Goal: Navigation & Orientation: Find specific page/section

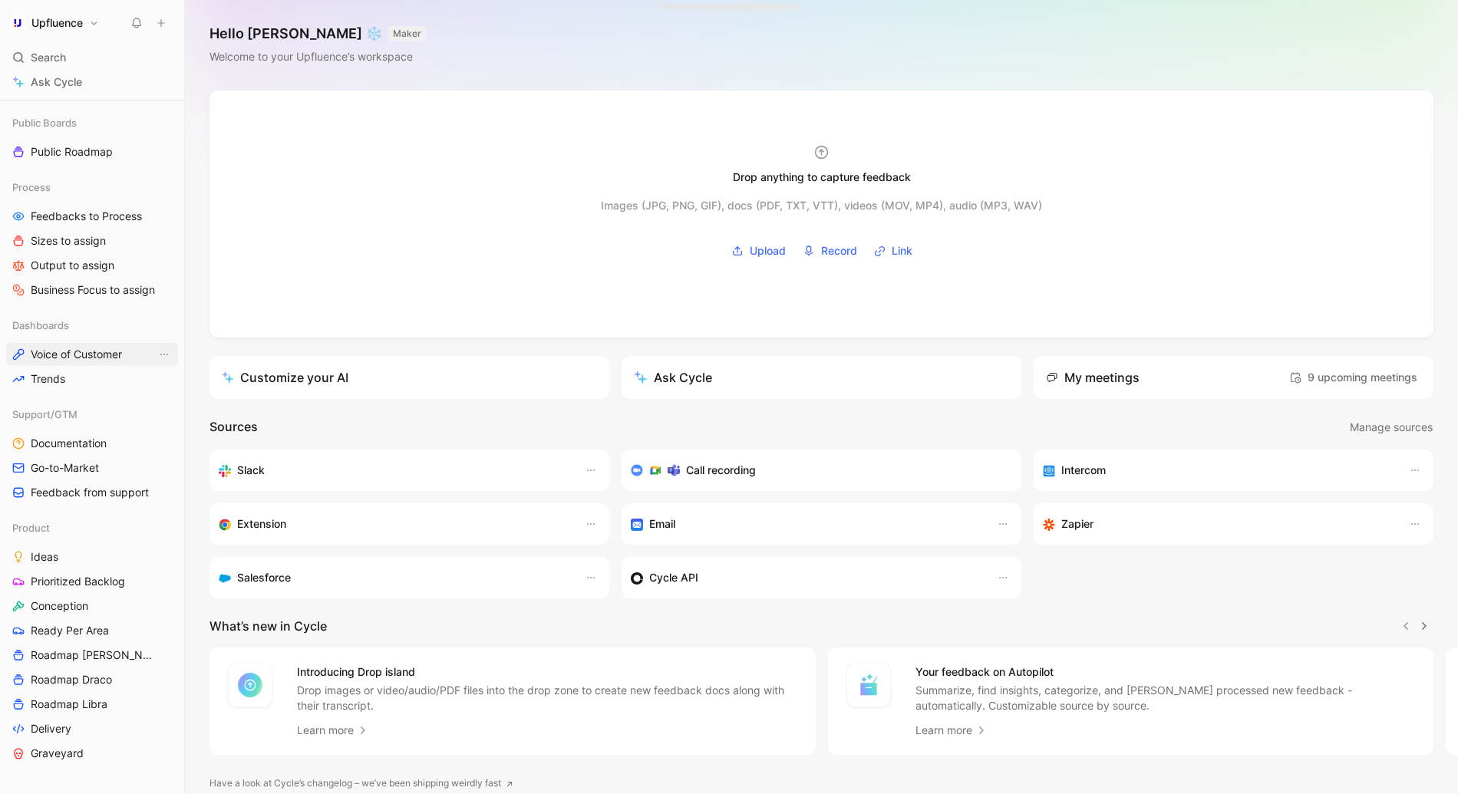
scroll to position [302, 0]
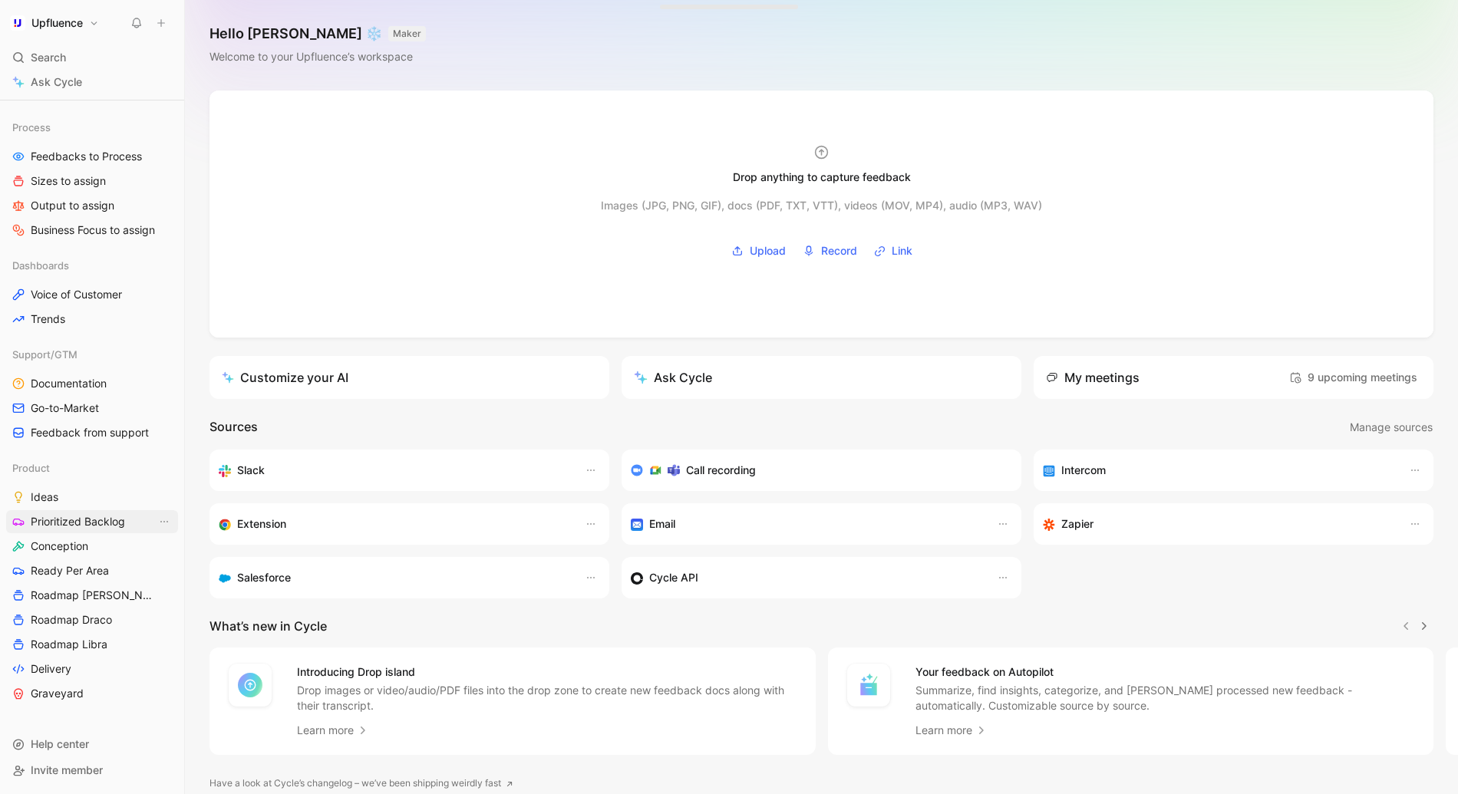
click at [71, 525] on span "Prioritized Backlog" at bounding box center [78, 521] width 94 height 15
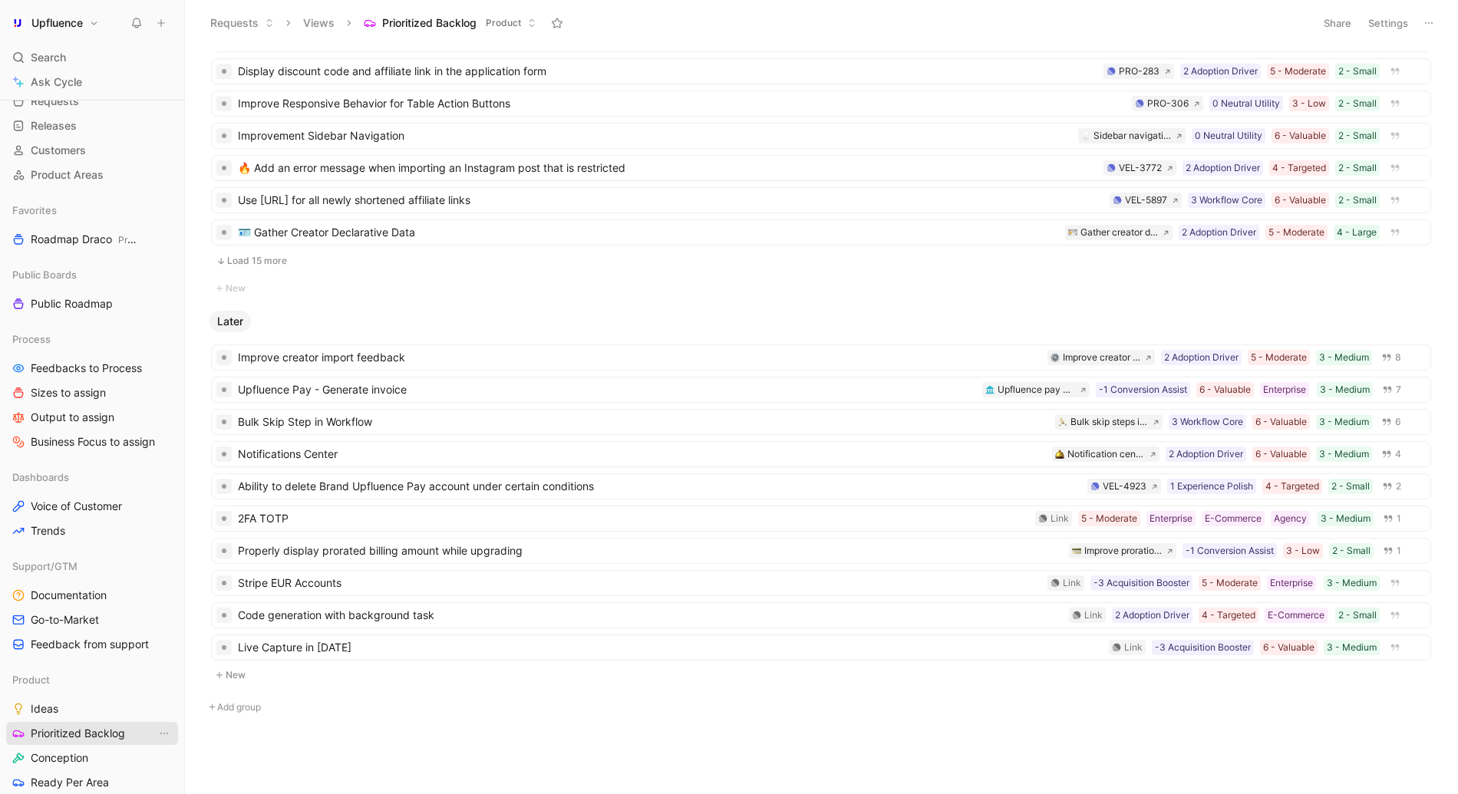
scroll to position [302, 0]
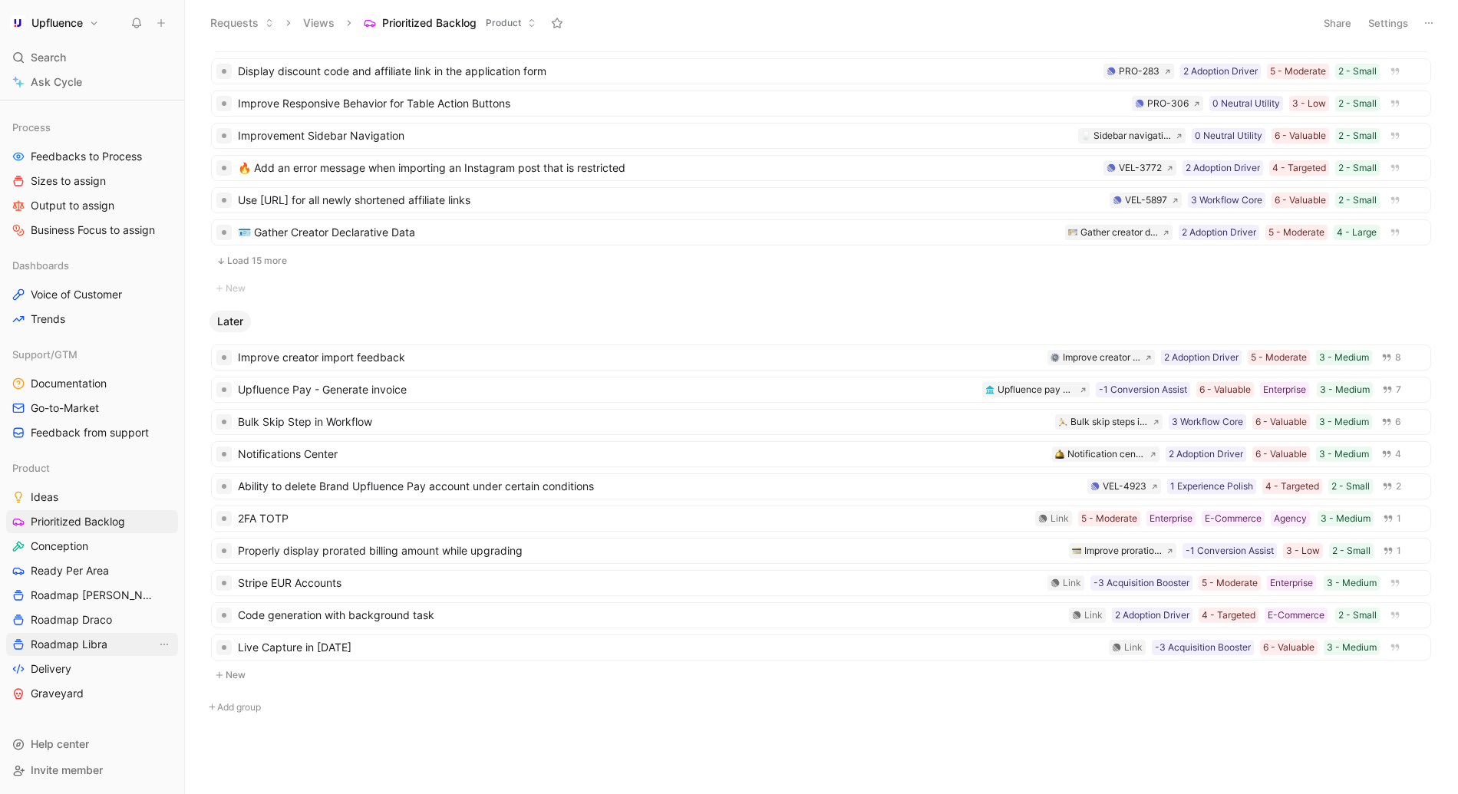
click at [77, 633] on link "Roadmap Libra" at bounding box center [92, 644] width 172 height 23
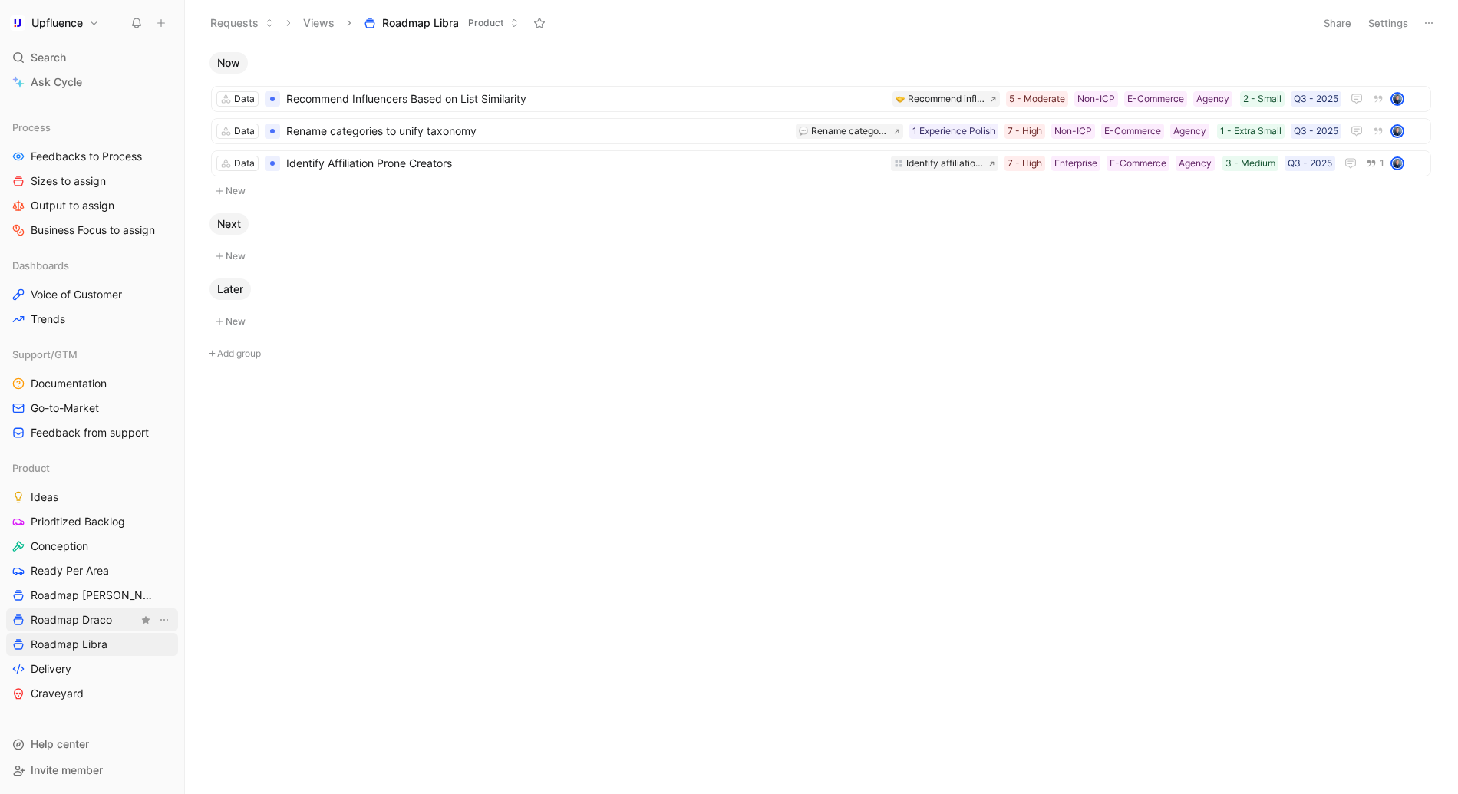
click at [76, 612] on span "Roadmap Draco" at bounding box center [71, 619] width 81 height 15
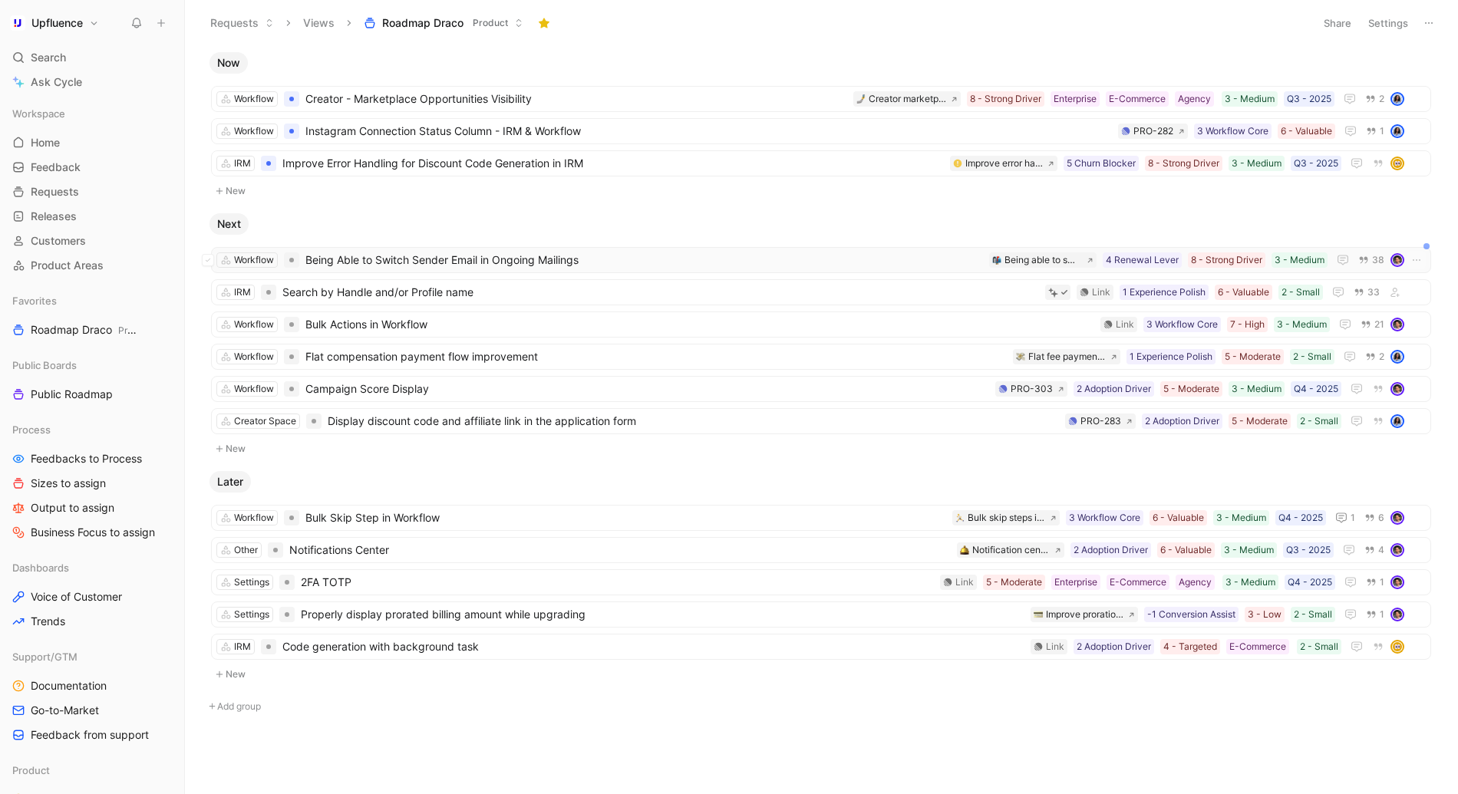
click at [384, 257] on span "Being Able to Switch Sender Email in Ongoing Mailings" at bounding box center [643, 260] width 677 height 18
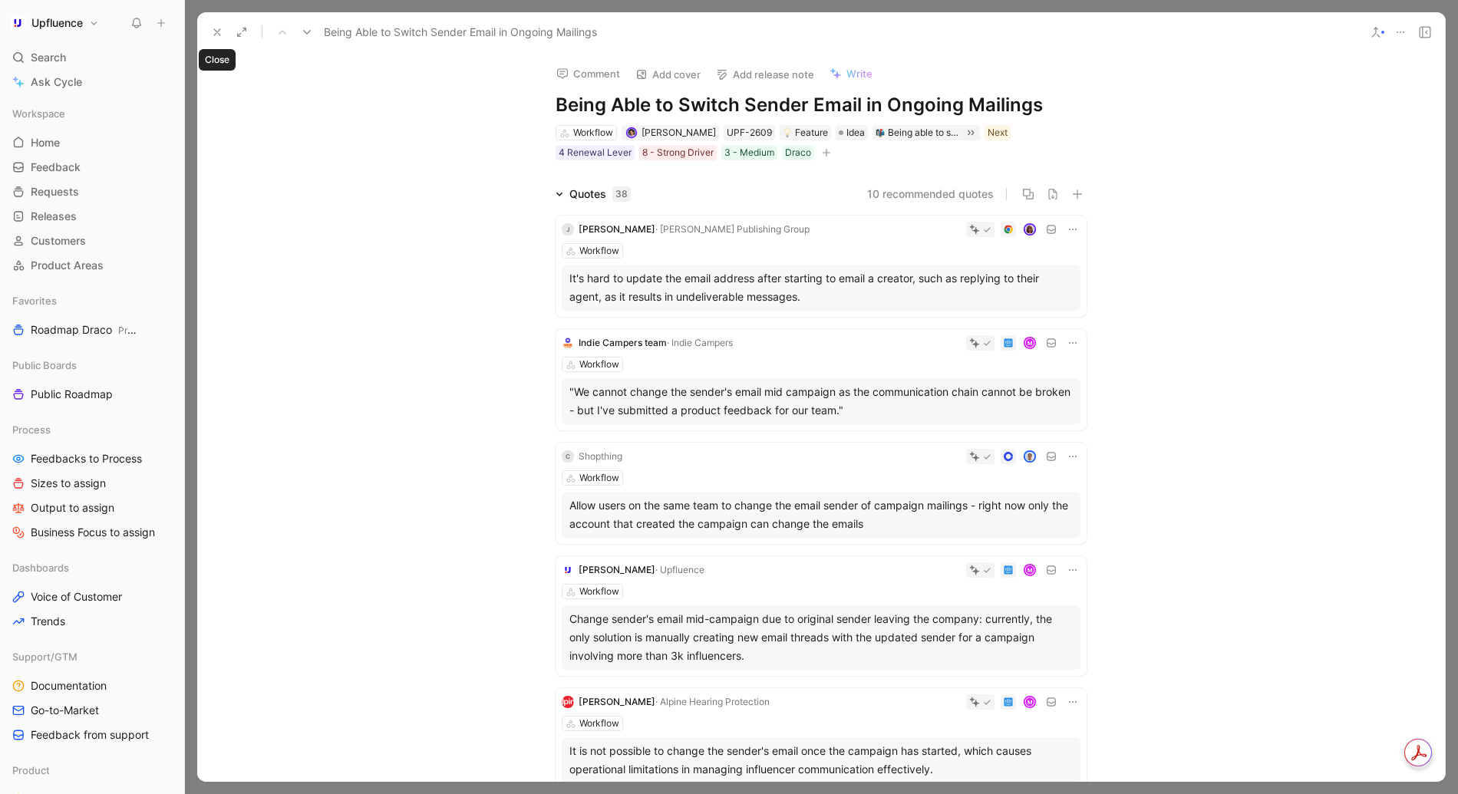
click at [220, 38] on icon at bounding box center [217, 32] width 12 height 12
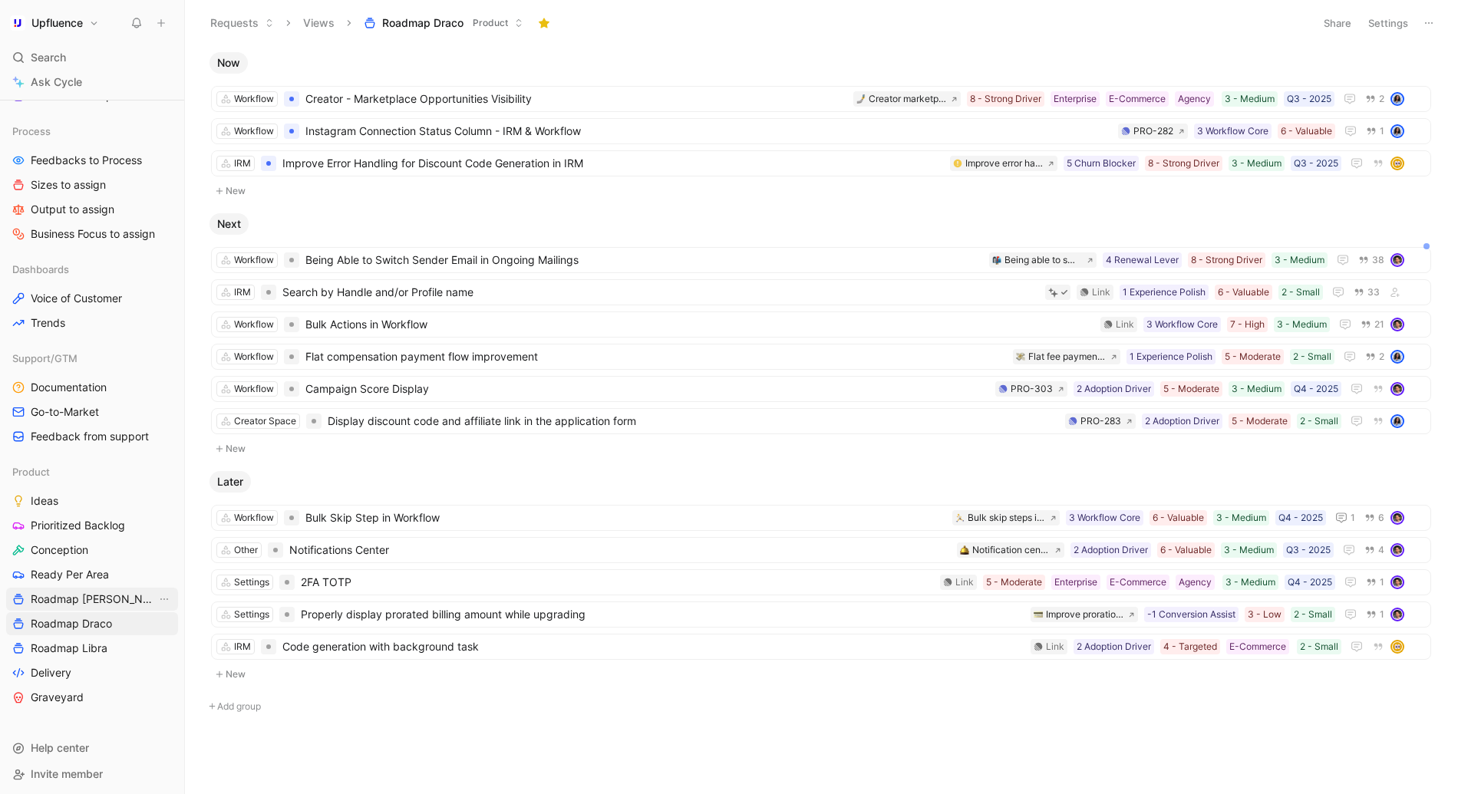
scroll to position [302, 0]
click at [59, 575] on span "Ready Per Area" at bounding box center [70, 570] width 78 height 15
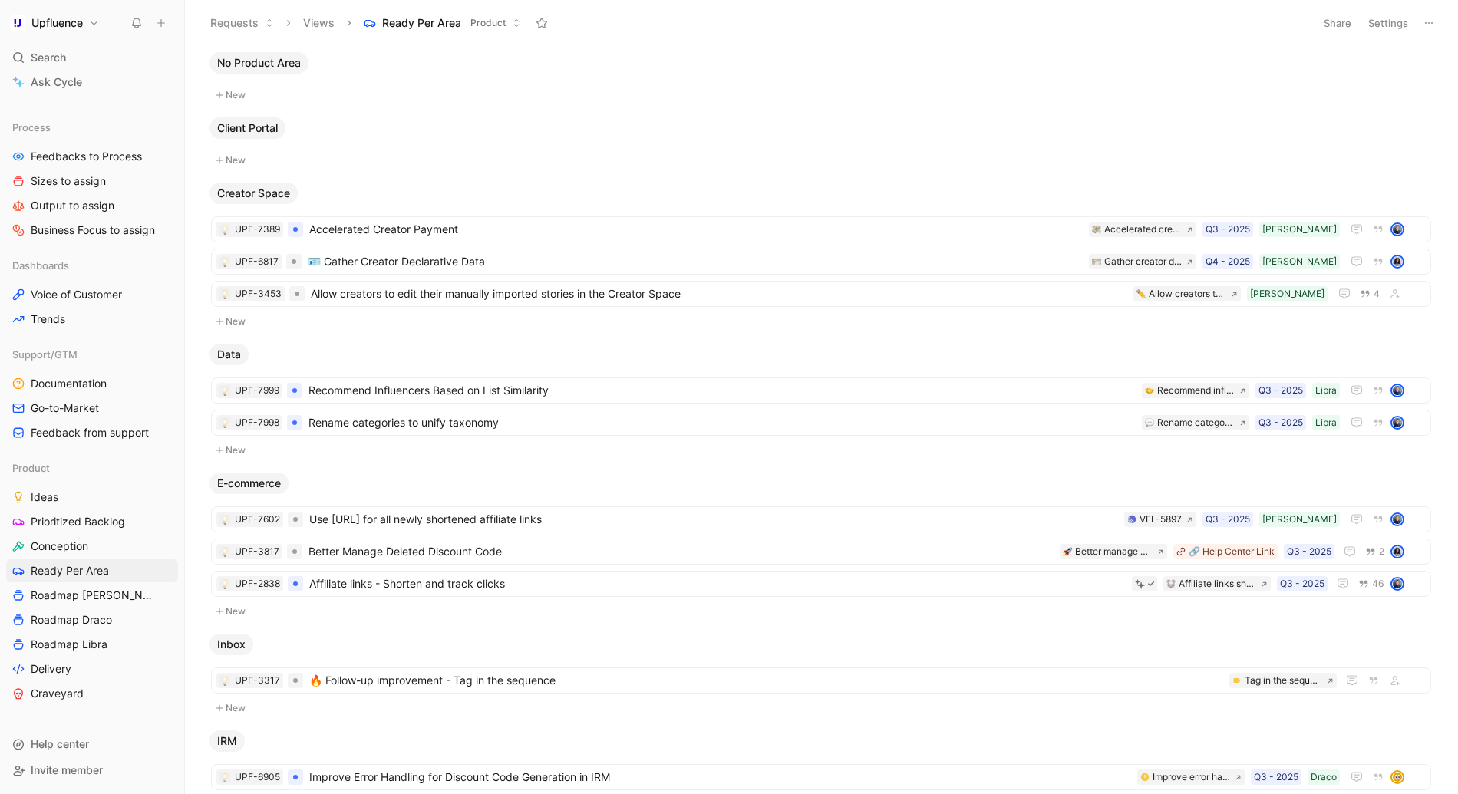
click at [57, 484] on div "Product Ideas Prioritized Backlog Conception Ready Per Area Roadmap [PERSON_NAM…" at bounding box center [92, 581] width 172 height 249
click at [51, 492] on span "Ideas" at bounding box center [45, 496] width 28 height 15
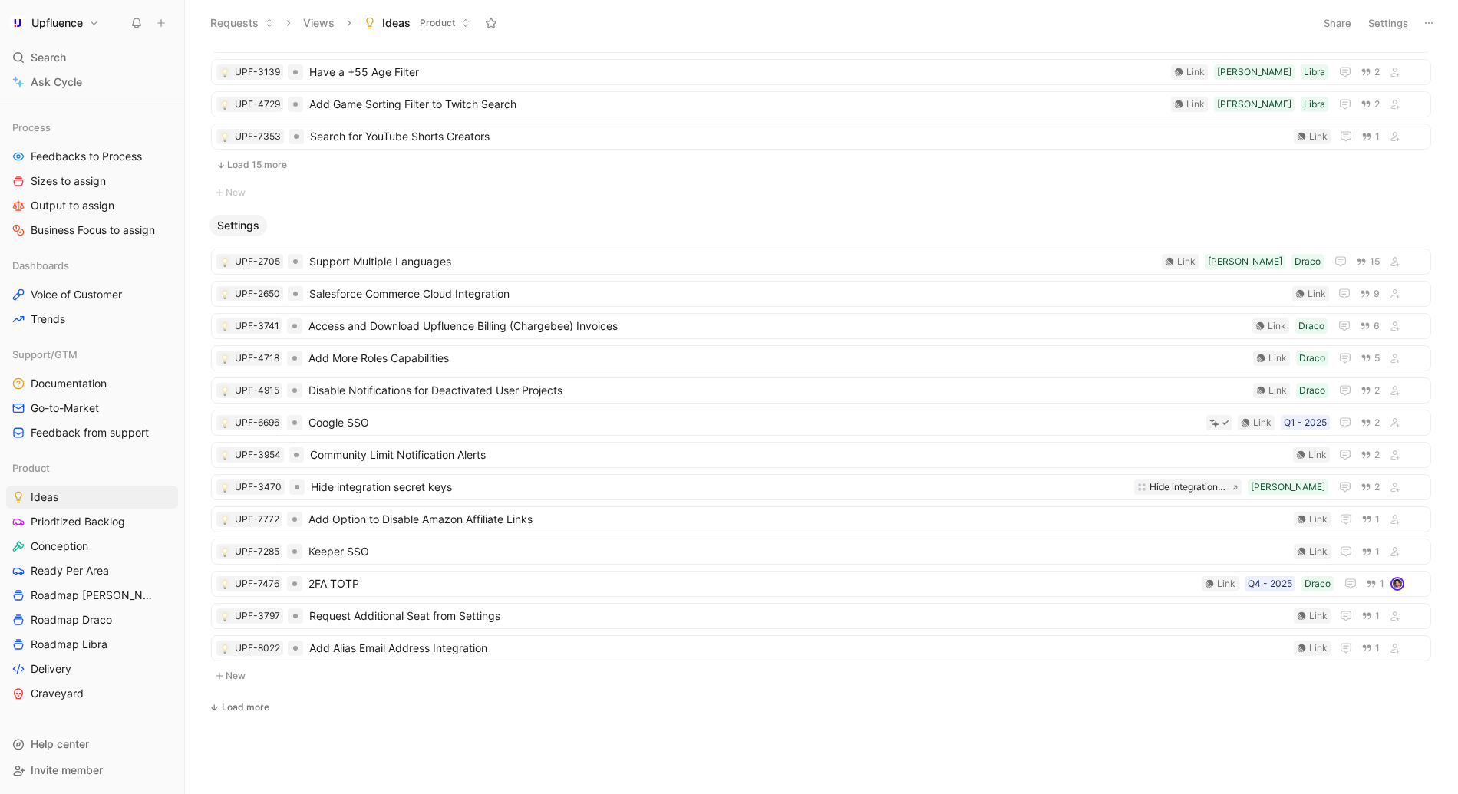
scroll to position [5120, 0]
click at [237, 695] on div "No Product Area Load 15 more New Client Portal New Creator Space Load 15 more N…" at bounding box center [819, 422] width 1252 height 742
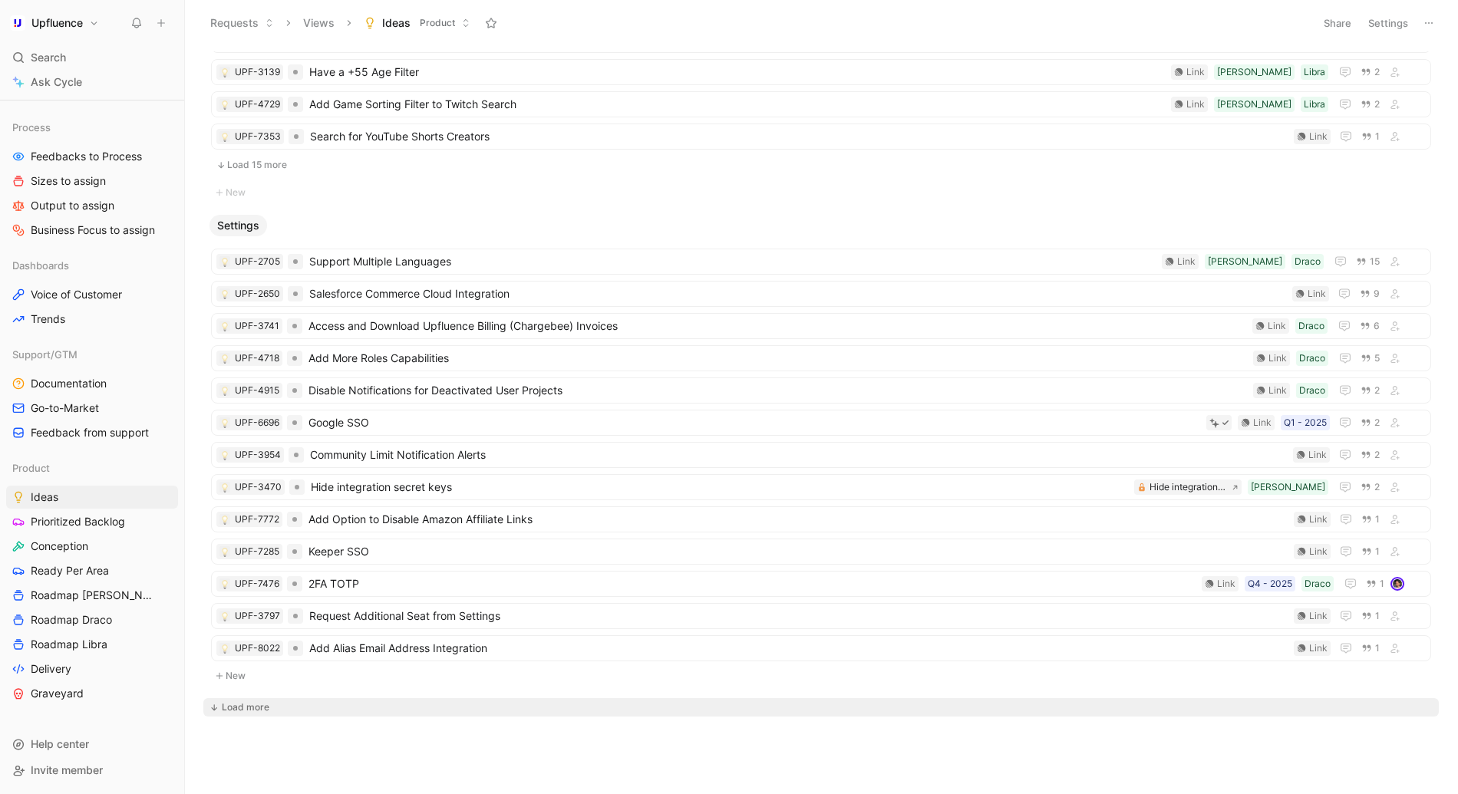
click at [234, 701] on div "Load more" at bounding box center [246, 707] width 48 height 15
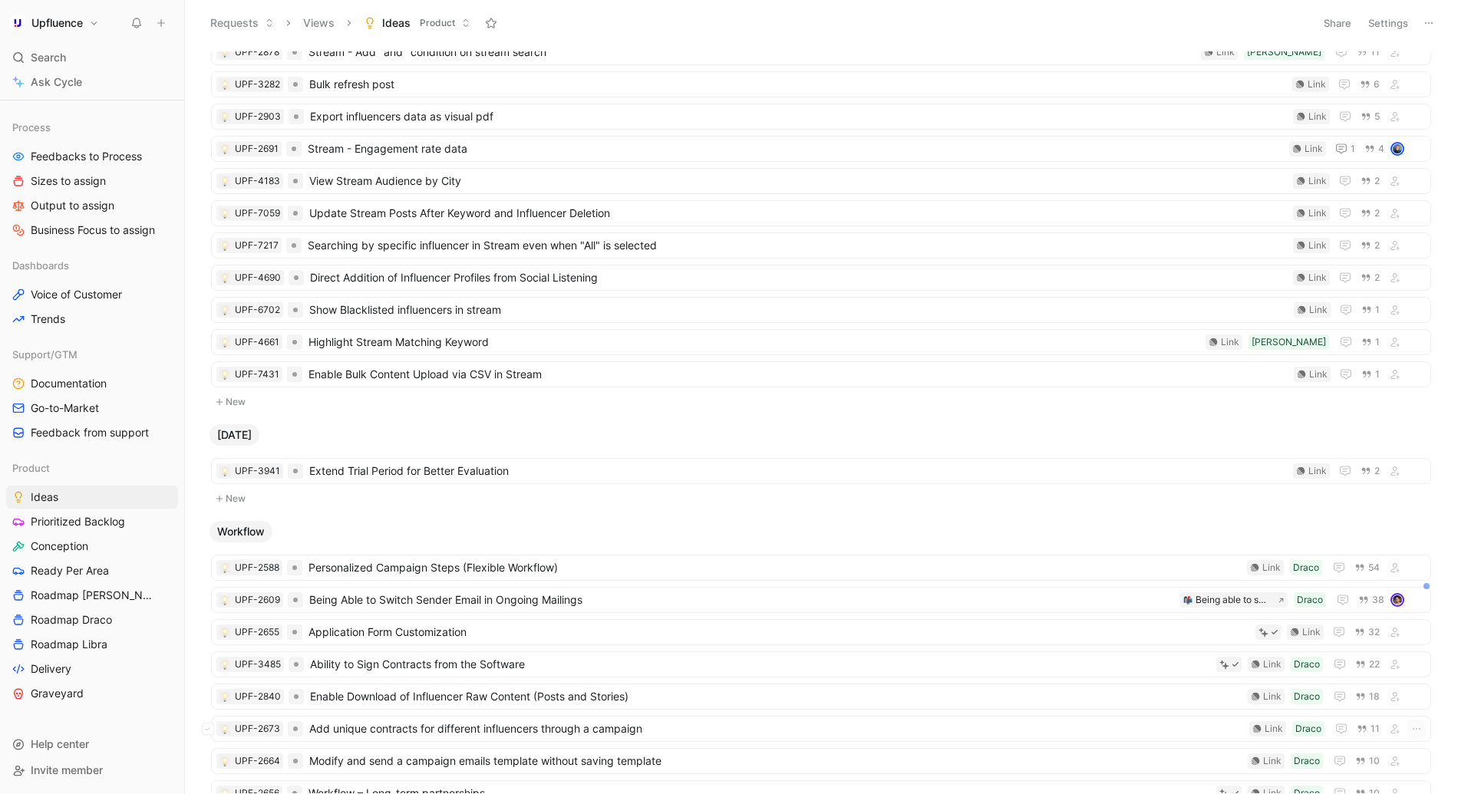
scroll to position [6498, 0]
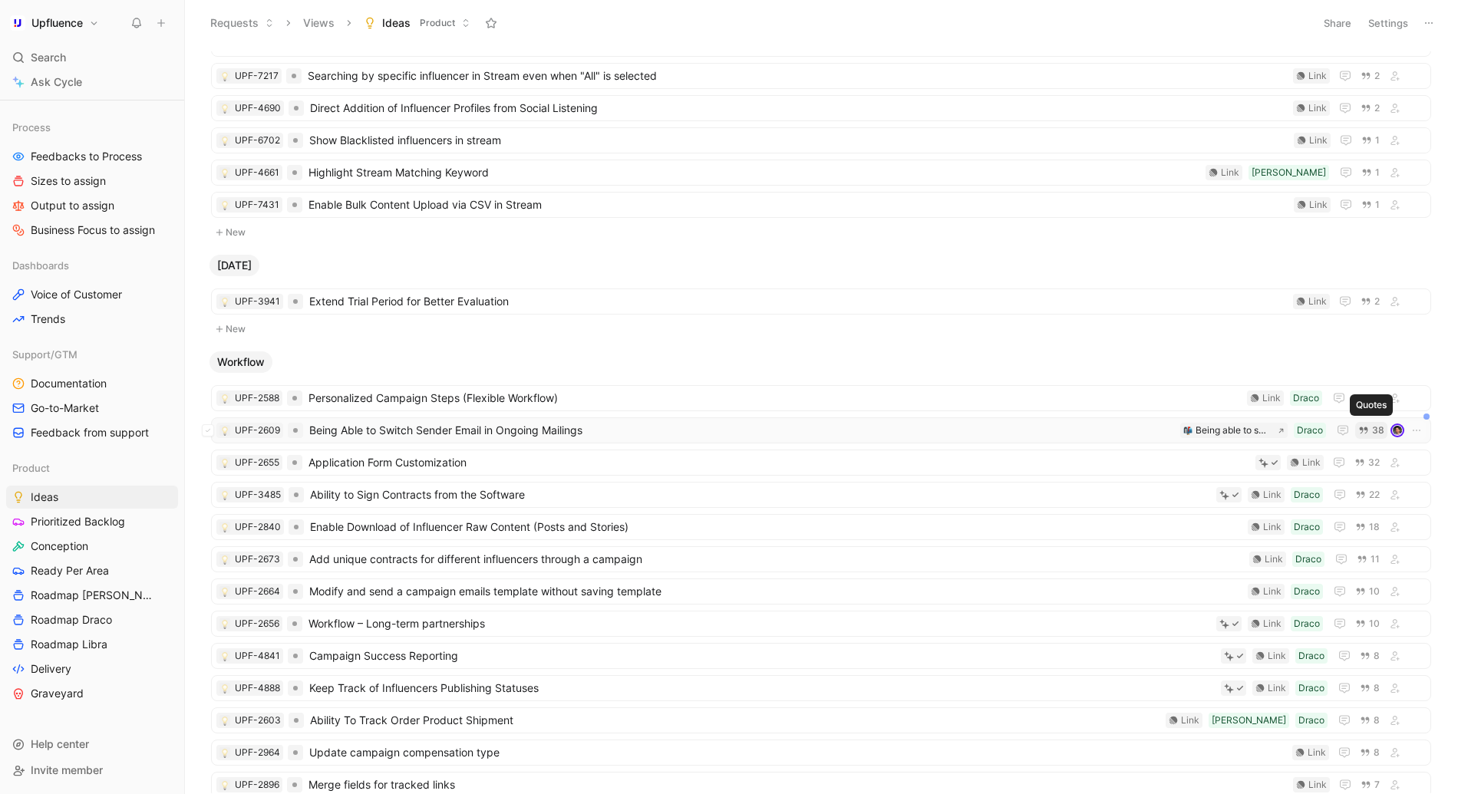
click at [1377, 430] on span "38" at bounding box center [1378, 430] width 12 height 9
click at [487, 433] on span "Being Able to Switch Sender Email in Ongoing Mailings" at bounding box center [741, 430] width 865 height 18
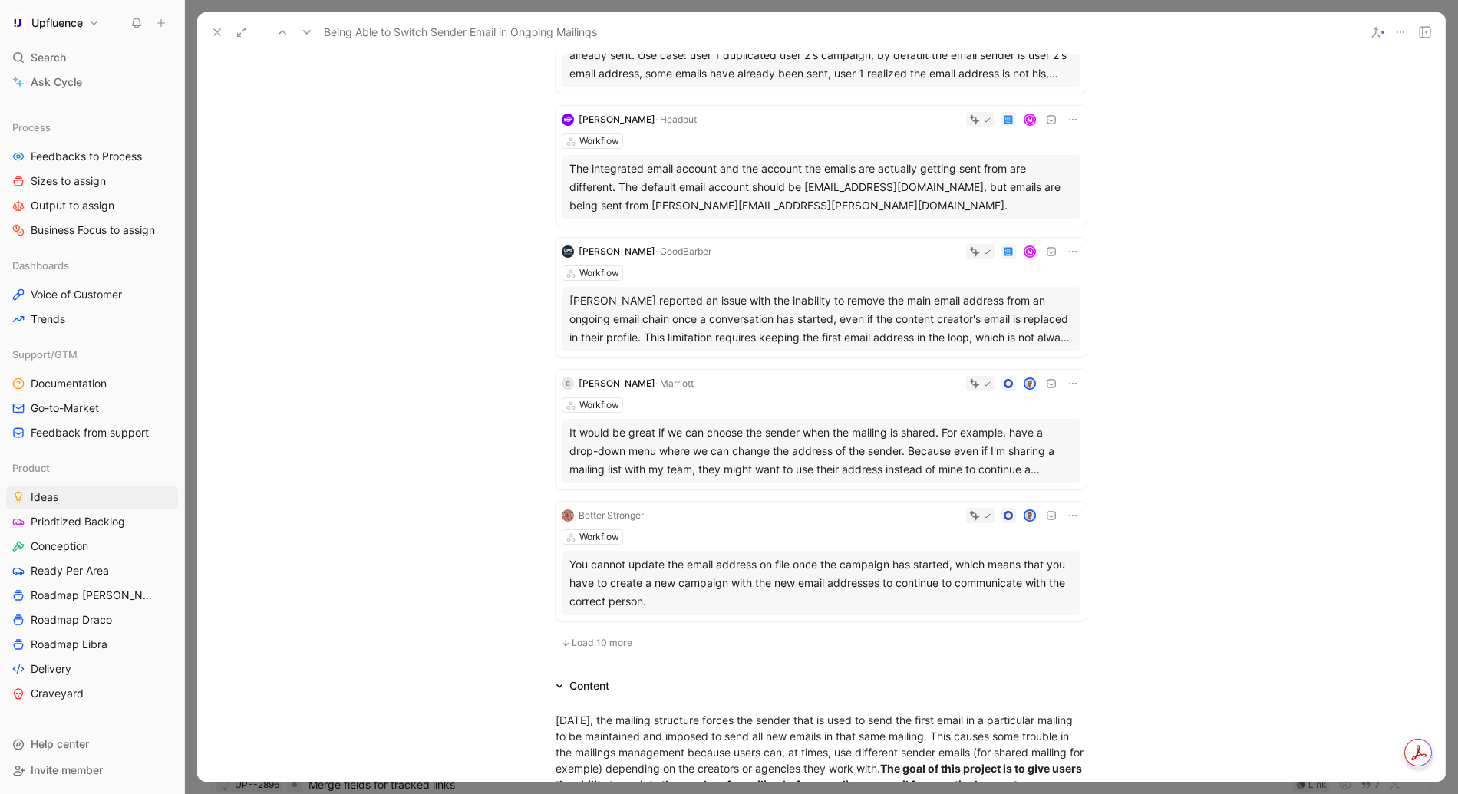
scroll to position [832, 0]
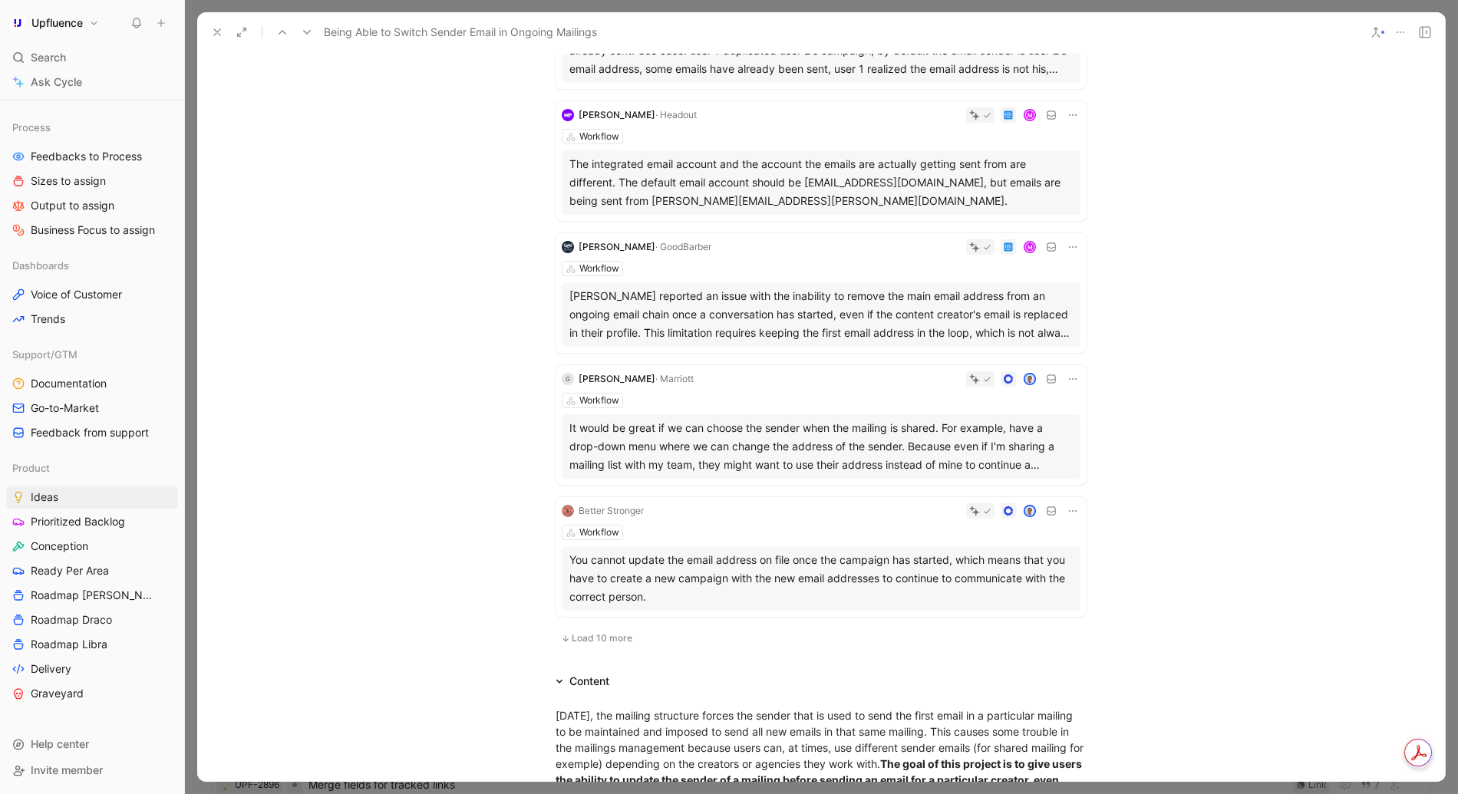
click at [600, 641] on span "Load 10 more" at bounding box center [602, 638] width 61 height 12
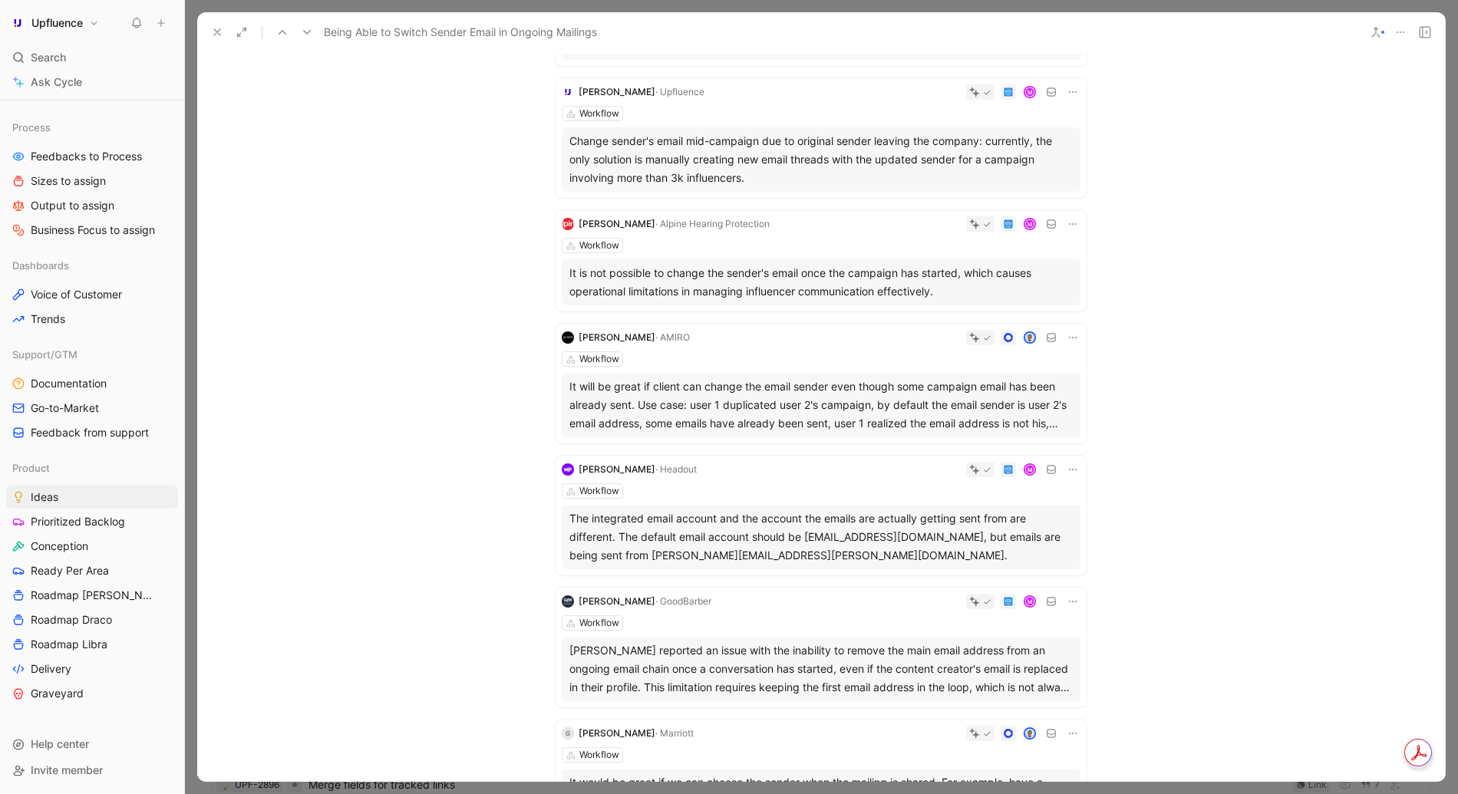
scroll to position [0, 0]
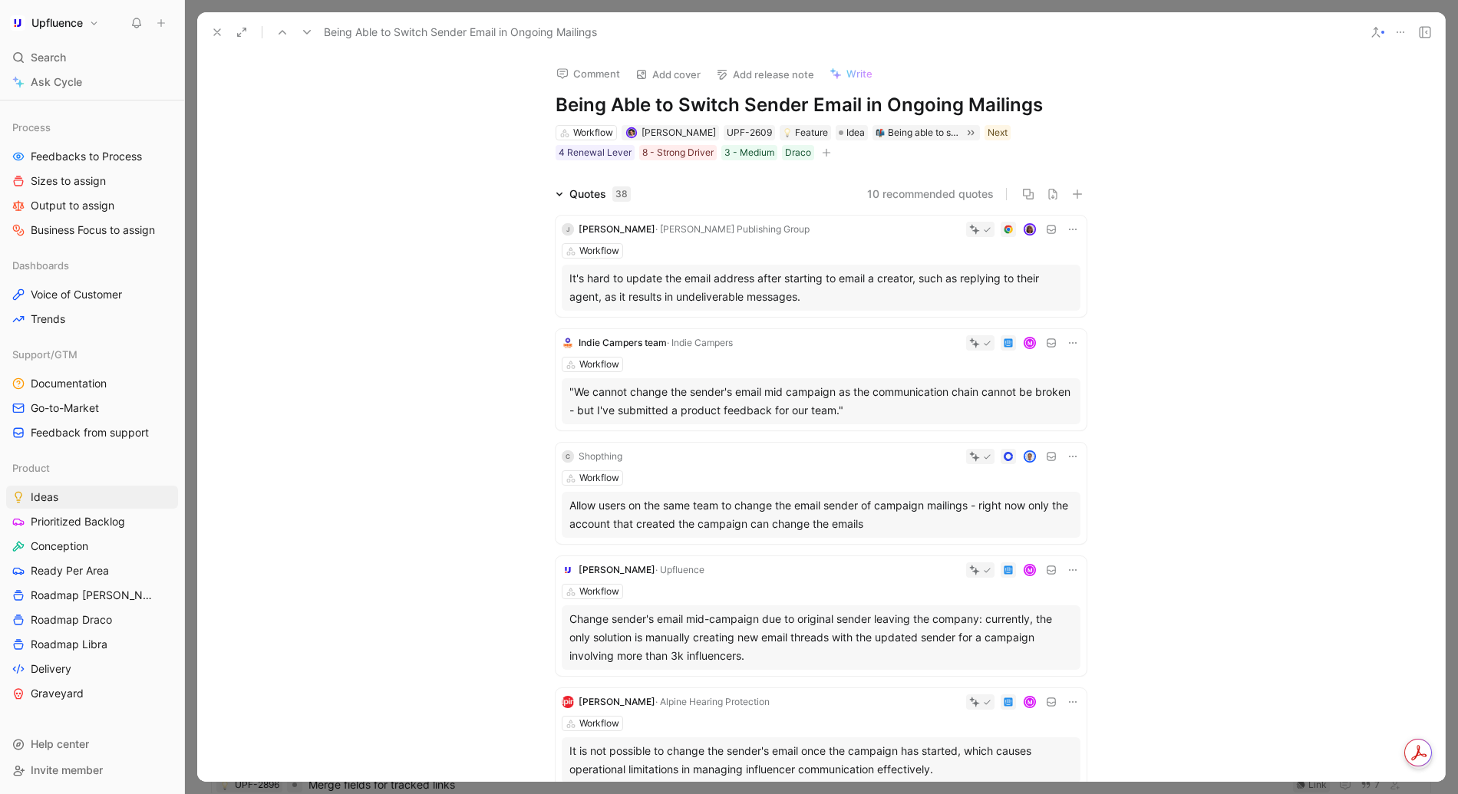
click at [215, 33] on icon at bounding box center [217, 32] width 12 height 12
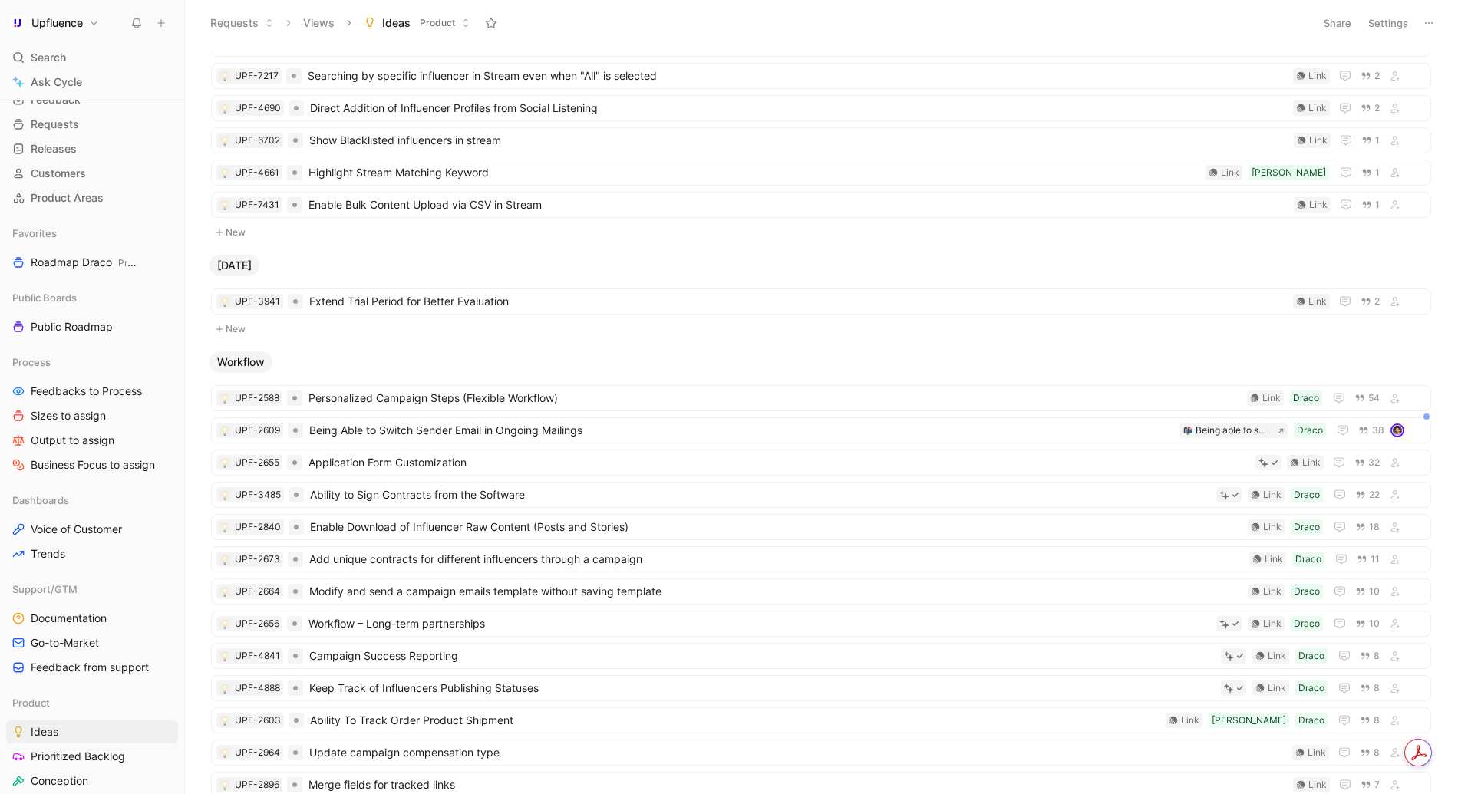
scroll to position [12, 0]
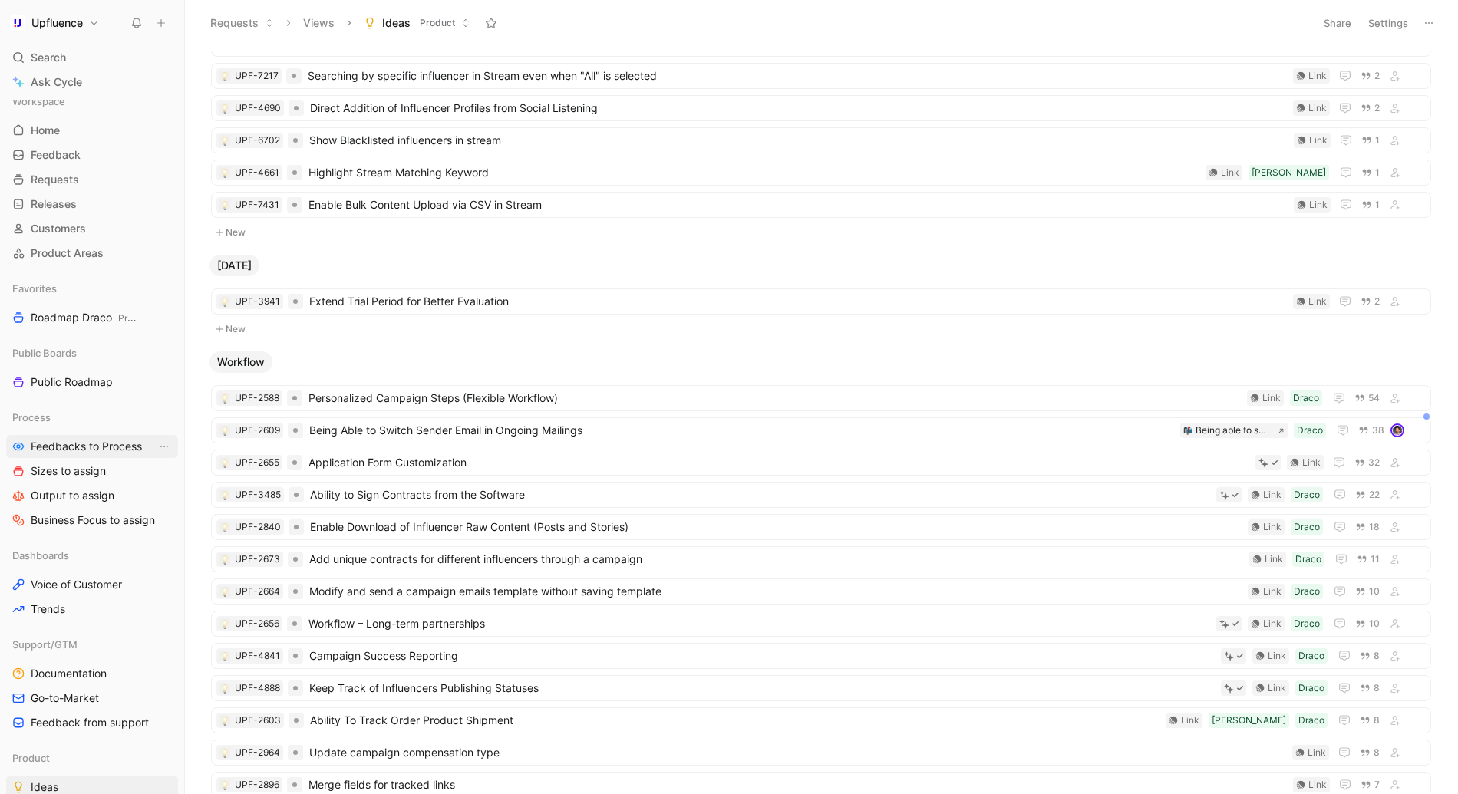
click at [71, 439] on span "Feedbacks to Process" at bounding box center [86, 446] width 111 height 15
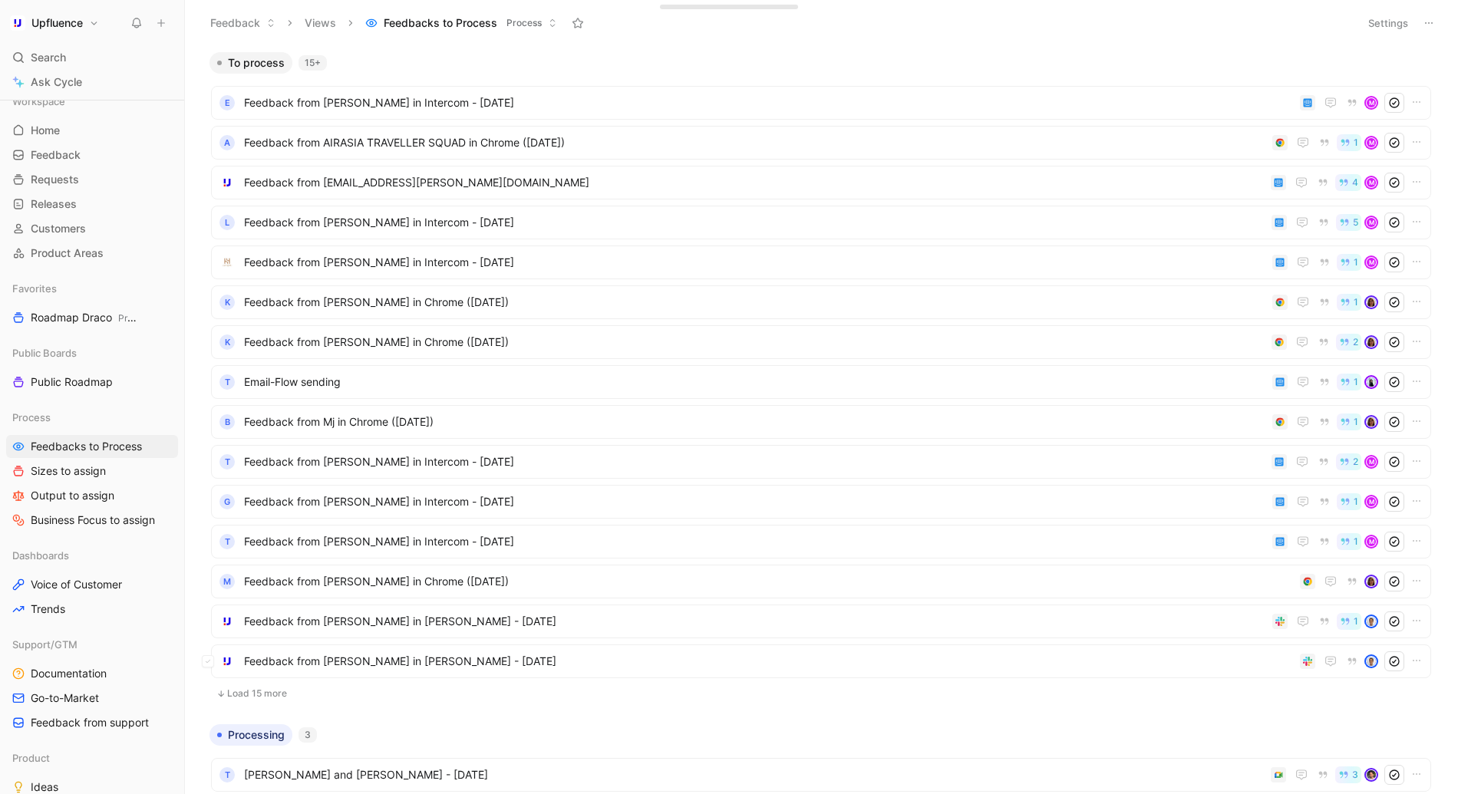
click at [255, 693] on button "Load 15 more" at bounding box center [821, 693] width 1220 height 18
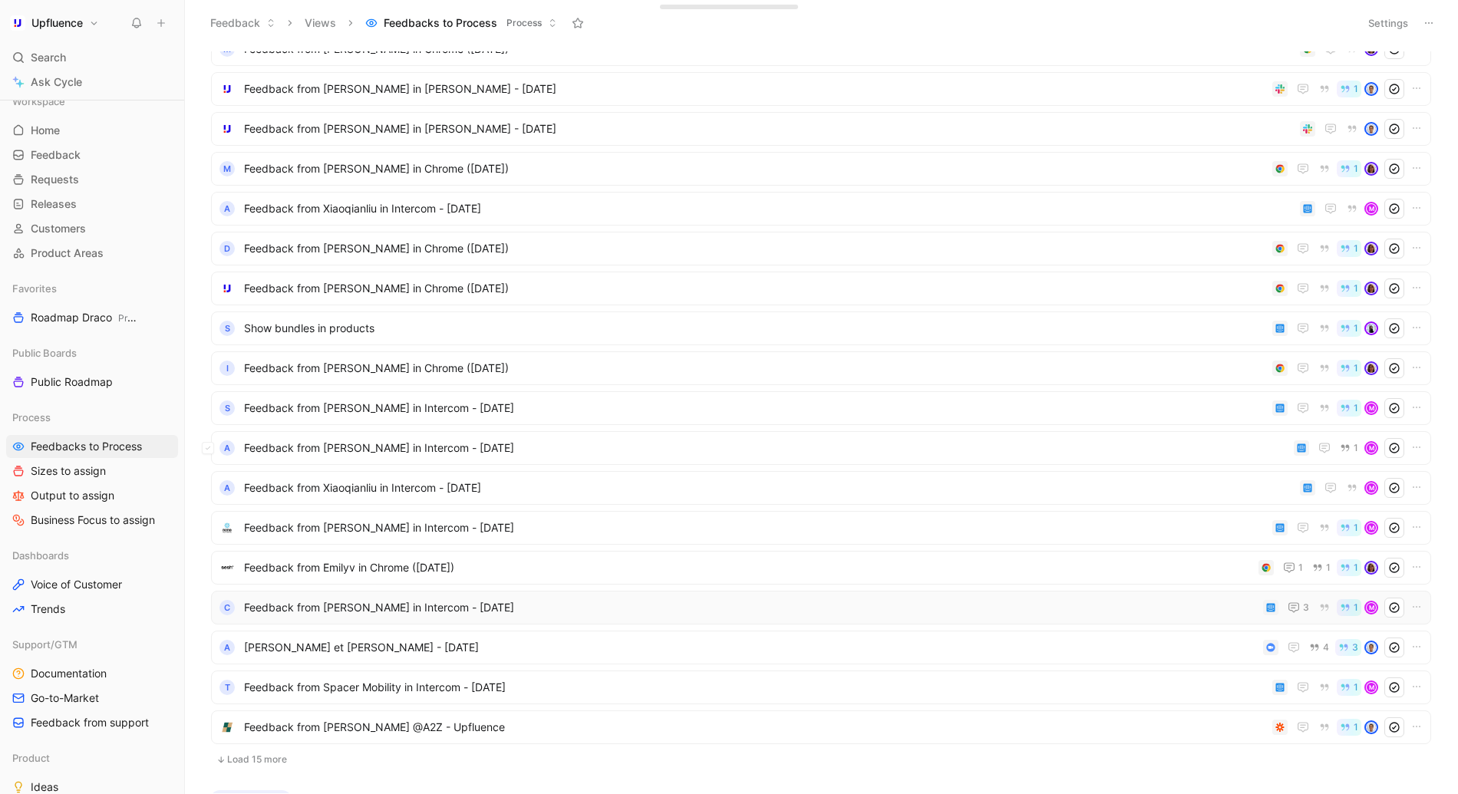
scroll to position [719, 0]
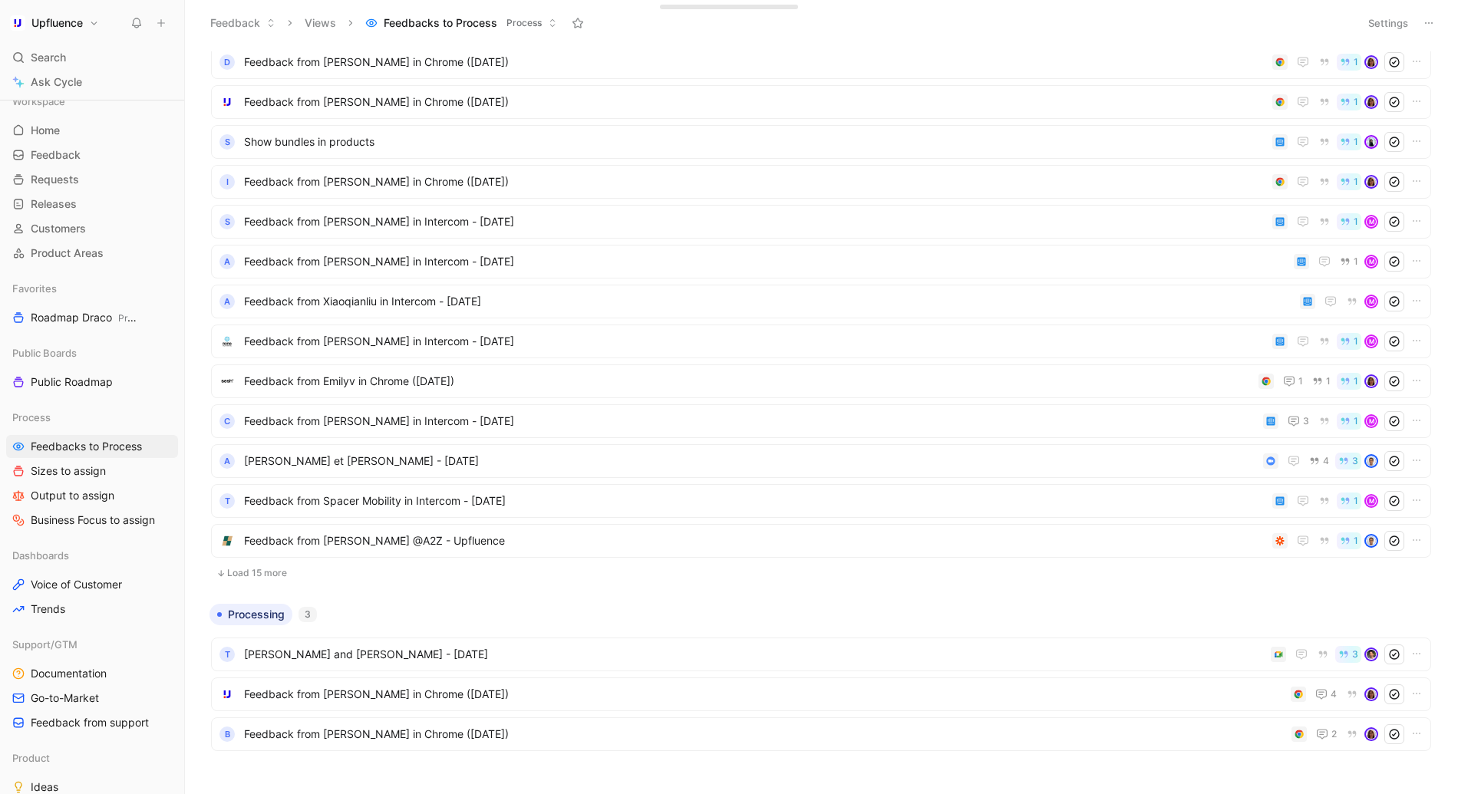
click at [255, 567] on button "Load 15 more" at bounding box center [821, 573] width 1220 height 18
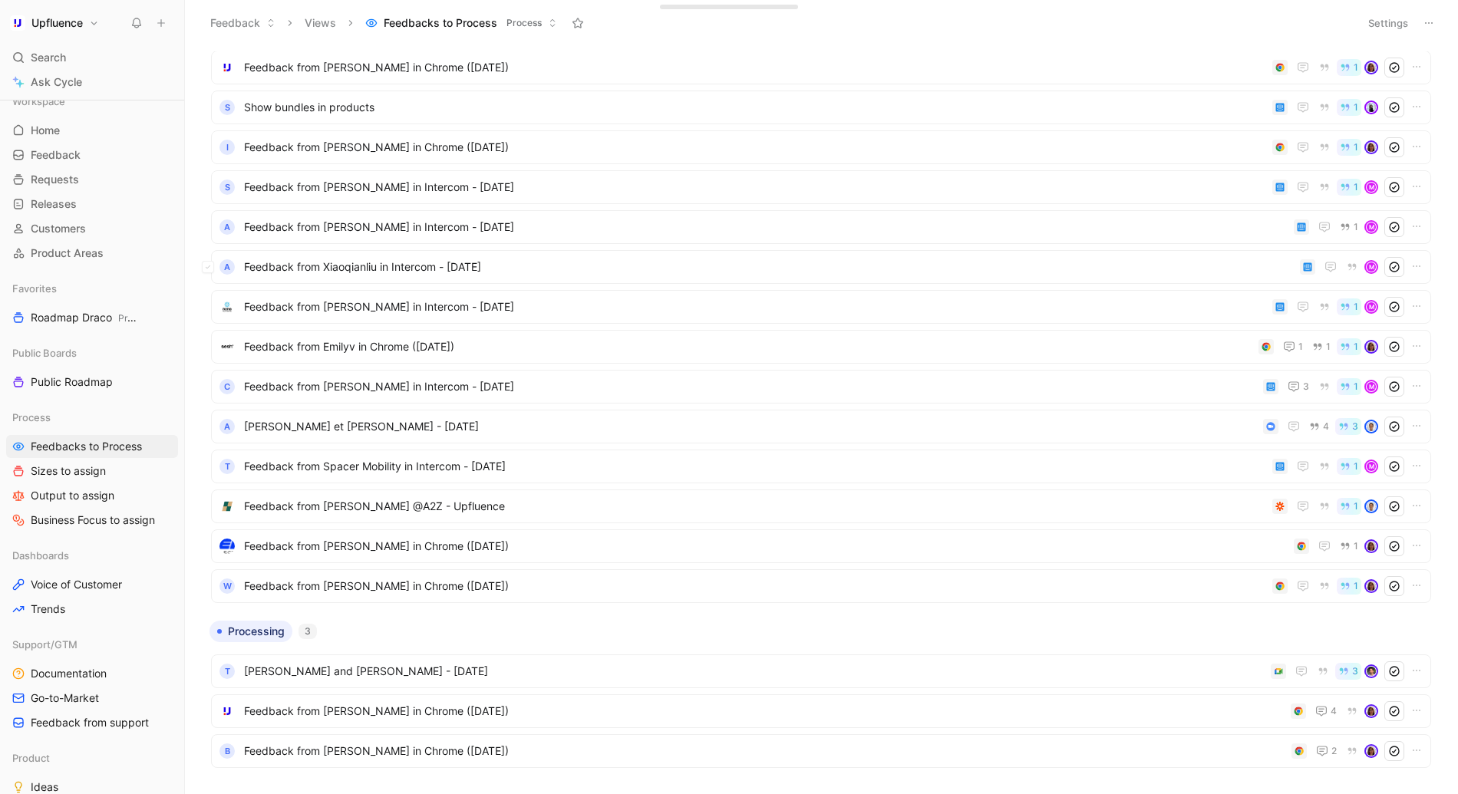
scroll to position [0, 0]
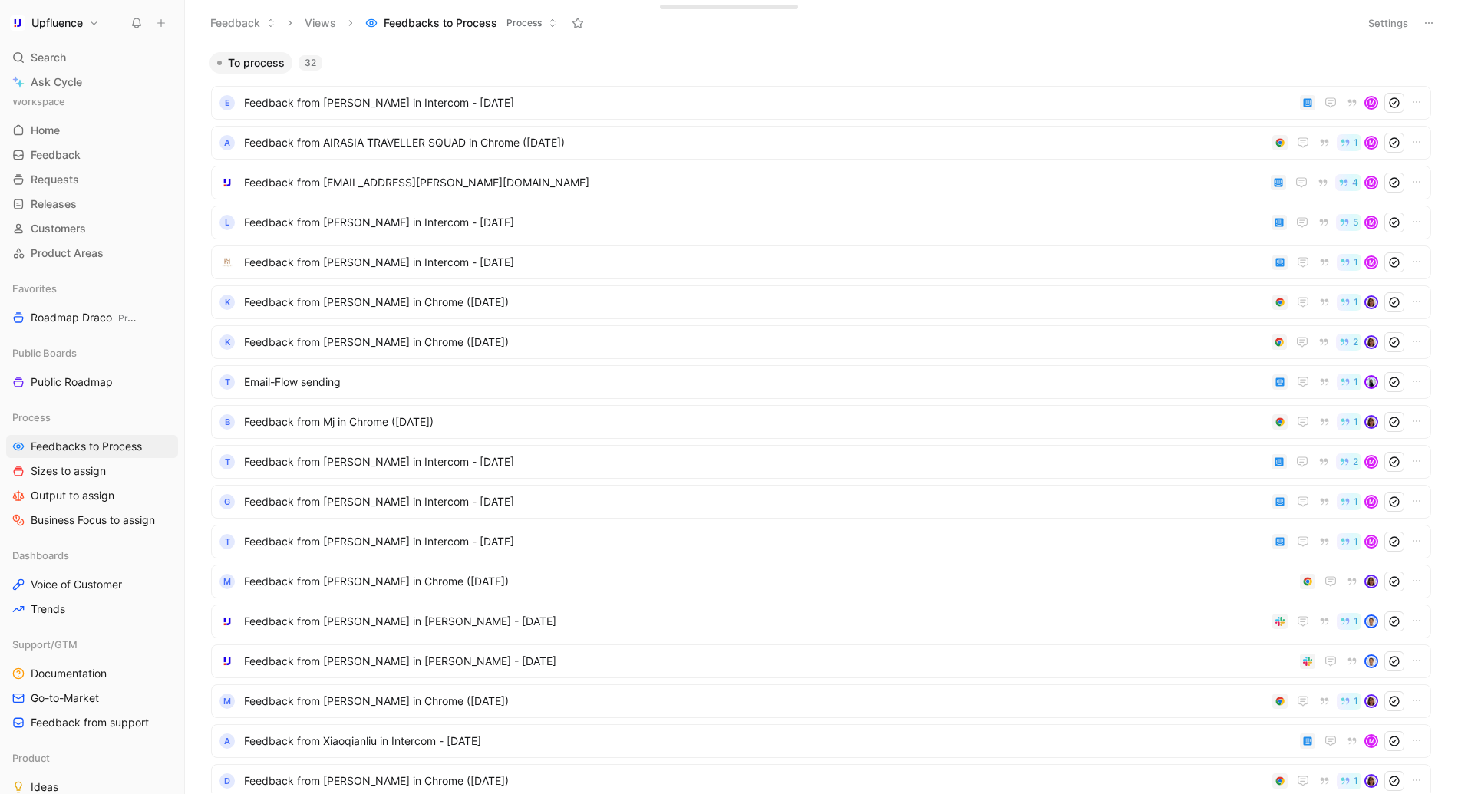
click at [309, 58] on div "32" at bounding box center [310, 62] width 24 height 15
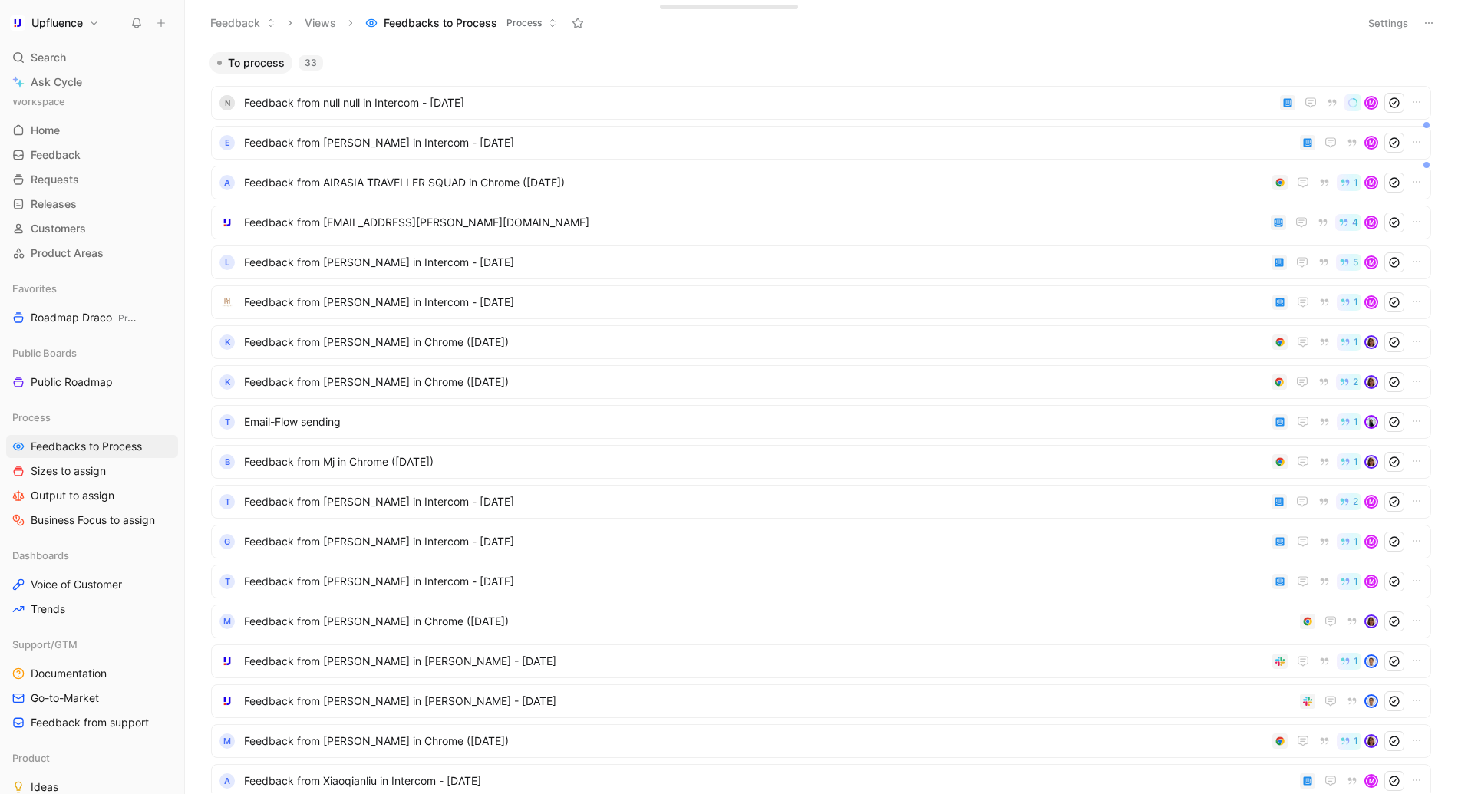
click at [723, 68] on div "To process 33" at bounding box center [820, 62] width 1235 height 21
click at [192, 510] on div "To process 33 n Feedback from null null in Intercom - [DATE] 1 M E Feedback fro…" at bounding box center [821, 420] width 1273 height 748
